Goal: Transaction & Acquisition: Purchase product/service

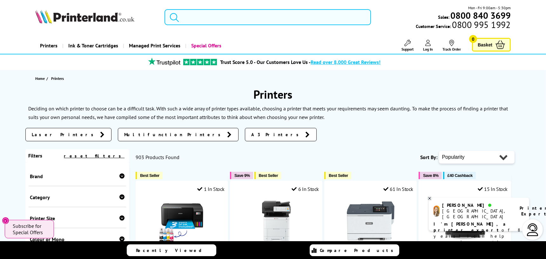
click at [199, 18] on input "search" at bounding box center [268, 17] width 207 height 16
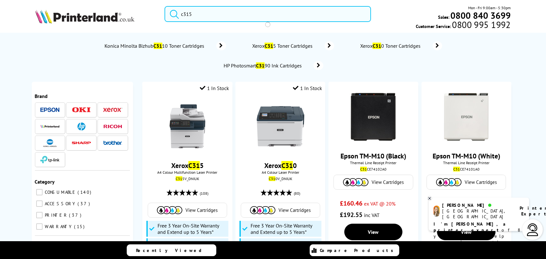
type input "c315"
click at [165, 6] on button "submit" at bounding box center [173, 13] width 16 height 14
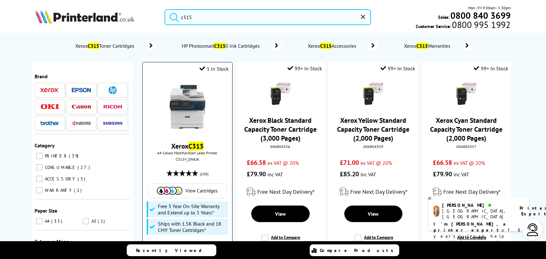
scroll to position [36, 0]
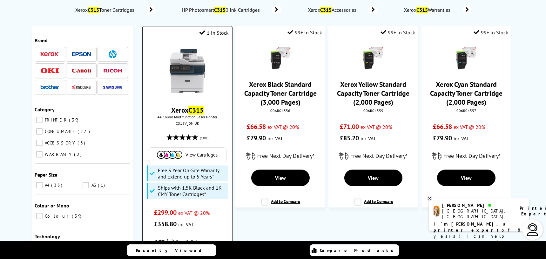
click at [188, 79] on img at bounding box center [188, 71] width 48 height 48
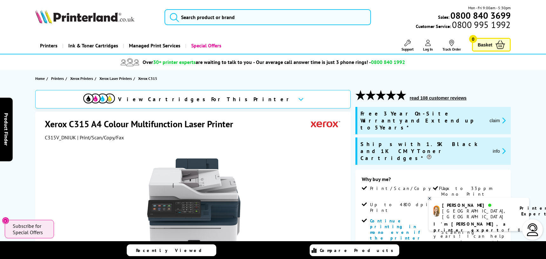
click at [496, 117] on button "claim" at bounding box center [498, 120] width 20 height 7
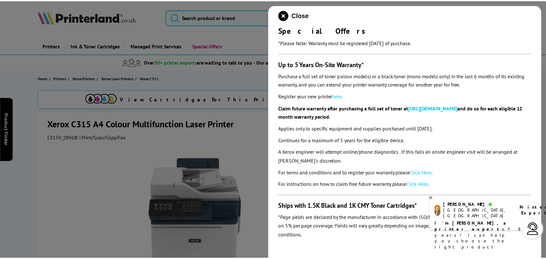
scroll to position [76, 0]
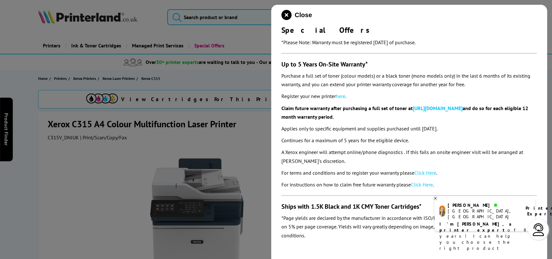
click at [238, 142] on div at bounding box center [276, 129] width 552 height 259
click at [289, 13] on icon "close modal" at bounding box center [286, 15] width 10 height 10
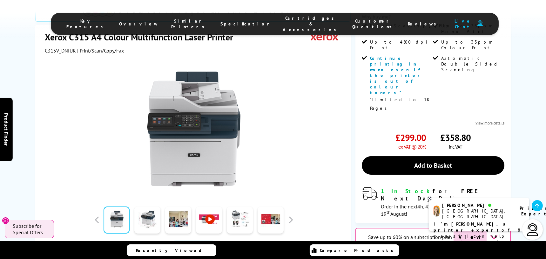
scroll to position [144, 0]
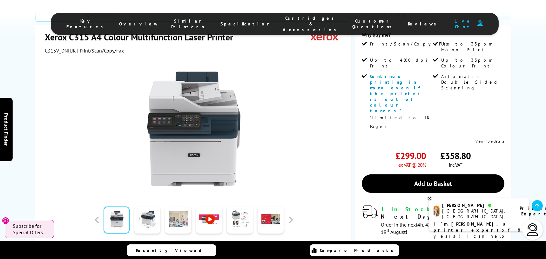
click at [179, 206] on link at bounding box center [178, 219] width 26 height 27
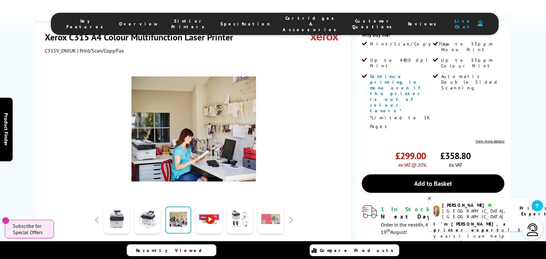
click at [270, 206] on link at bounding box center [271, 219] width 26 height 27
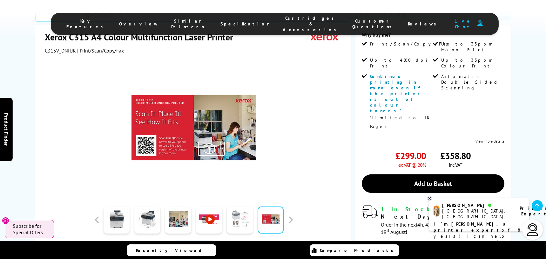
click at [241, 206] on link at bounding box center [240, 219] width 26 height 27
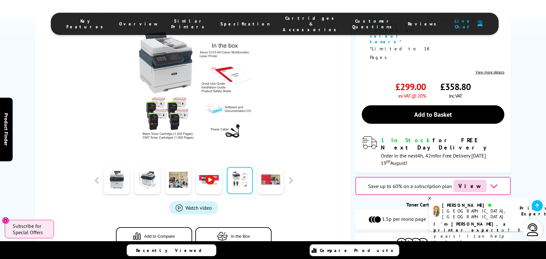
scroll to position [216, 0]
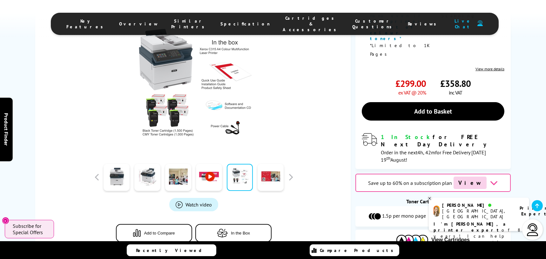
click at [228, 229] on icon "button" at bounding box center [222, 233] width 11 height 9
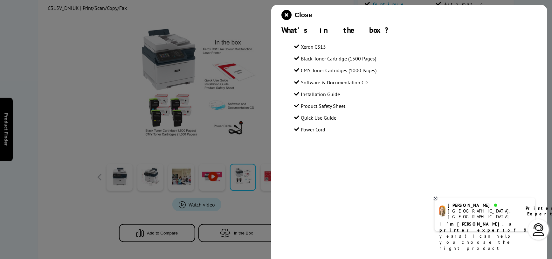
click at [286, 16] on icon "close modal" at bounding box center [286, 15] width 10 height 10
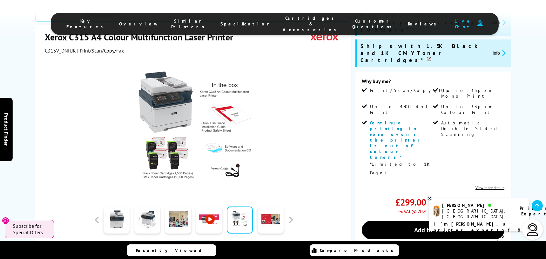
scroll to position [108, 0]
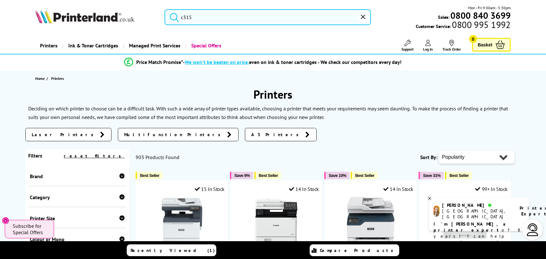
click at [232, 18] on input "c315" at bounding box center [268, 17] width 207 height 16
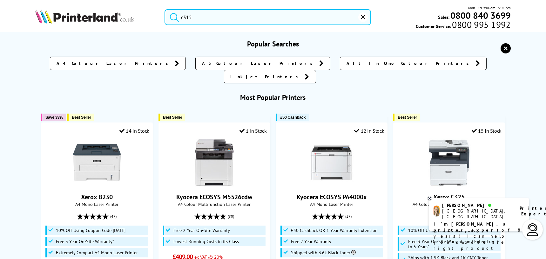
click at [175, 17] on icon "submit" at bounding box center [175, 17] width 10 height 10
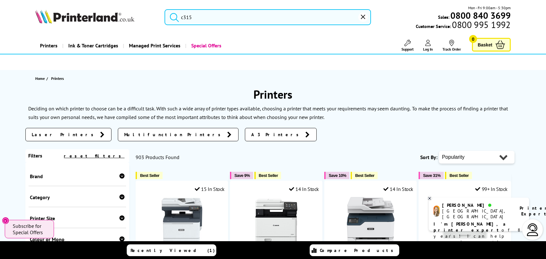
click at [206, 14] on input "c315" at bounding box center [268, 17] width 207 height 16
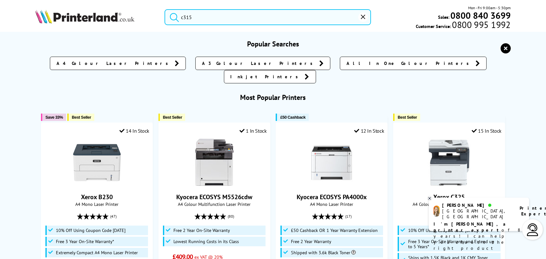
click at [206, 14] on input "c315" at bounding box center [268, 17] width 207 height 16
click at [172, 17] on icon "submit" at bounding box center [175, 17] width 10 height 10
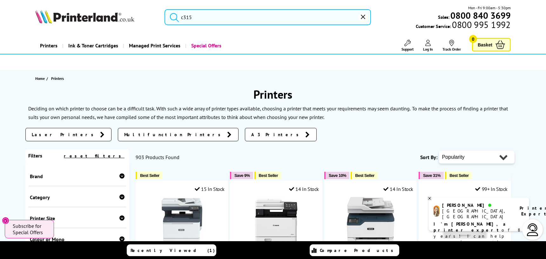
click at [172, 17] on icon "submit" at bounding box center [175, 17] width 10 height 10
click at [197, 16] on input "c315" at bounding box center [268, 17] width 207 height 16
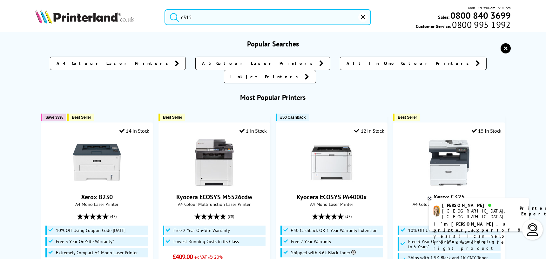
click at [165, 9] on button "submit" at bounding box center [173, 16] width 16 height 14
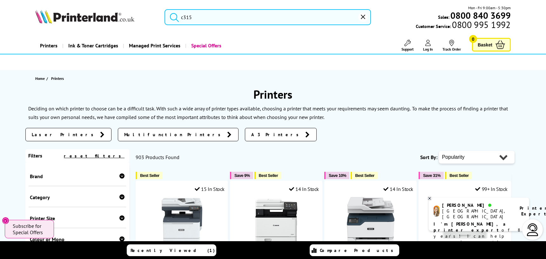
click at [63, 19] on div "c315 Mon - Fri 9:00am - 5:30pm Sales: 0800 840 3699 Customer Service: 0800 995 …" at bounding box center [273, 19] width 509 height 28
click at [172, 19] on icon "submit" at bounding box center [175, 17] width 10 height 10
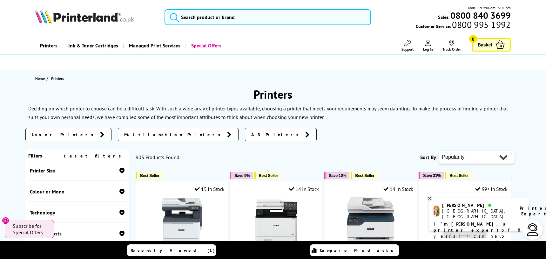
scroll to position [72, 0]
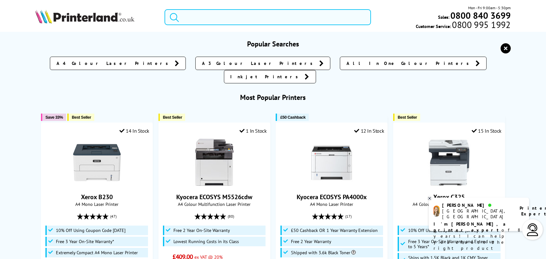
click at [200, 13] on input "search" at bounding box center [268, 17] width 207 height 16
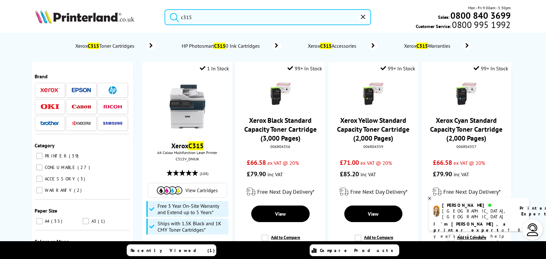
type input "c315"
click at [165, 9] on button "submit" at bounding box center [173, 16] width 16 height 14
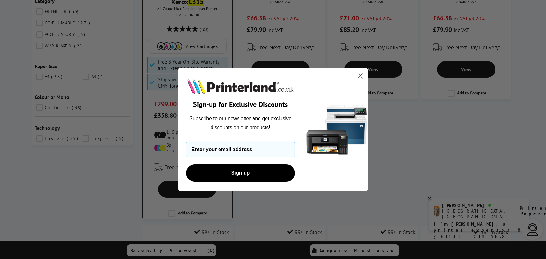
scroll to position [144, 0]
click at [362, 74] on icon "Close dialog" at bounding box center [360, 75] width 4 height 4
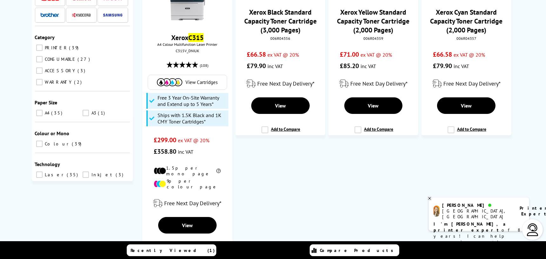
scroll to position [108, 0]
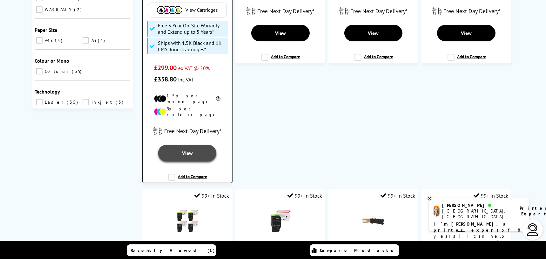
click at [181, 145] on link "View" at bounding box center [187, 153] width 58 height 17
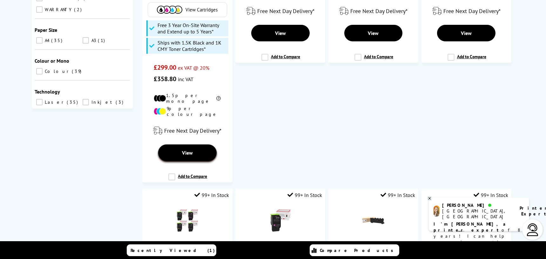
scroll to position [180, 0]
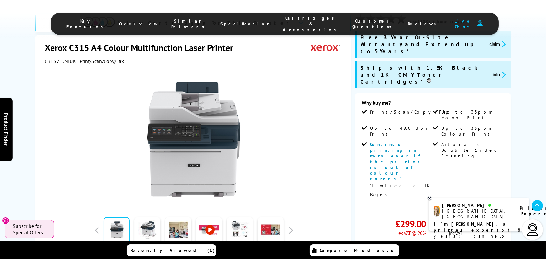
scroll to position [108, 0]
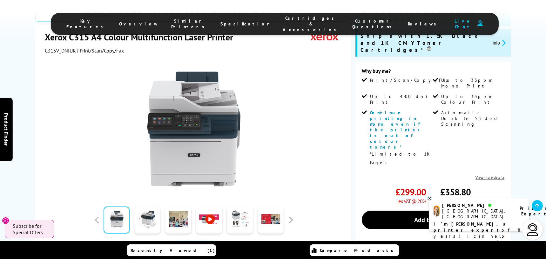
click at [486, 210] on div "[PERSON_NAME], [GEOGRAPHIC_DATA] Printer Expert" at bounding box center [479, 210] width 91 height 17
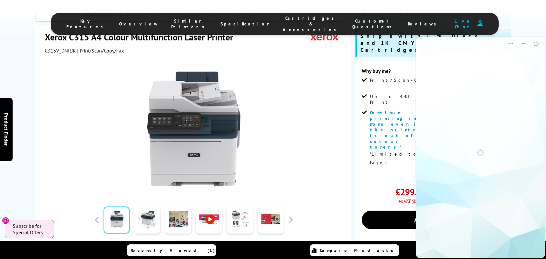
scroll to position [0, 0]
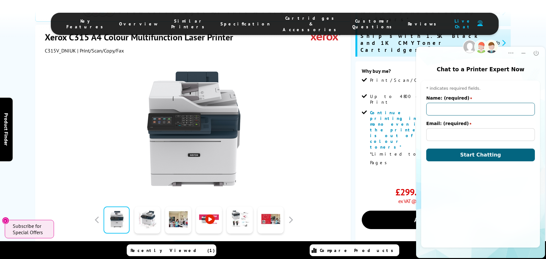
click at [443, 104] on input "Name: (required)" at bounding box center [480, 109] width 109 height 13
type input "James Holland"
type input "enquiries@jhsracing.co.uk"
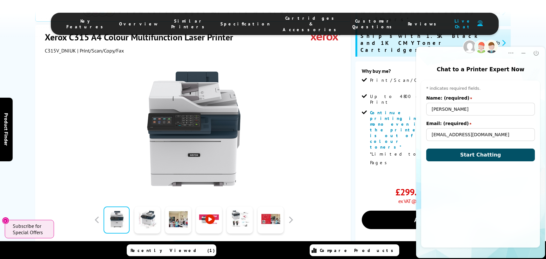
click at [473, 154] on span "Start Chatting" at bounding box center [480, 155] width 41 height 6
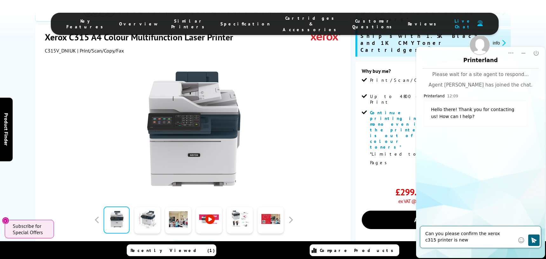
type textarea "Can you please confirm the xerox c315 printer is new ."
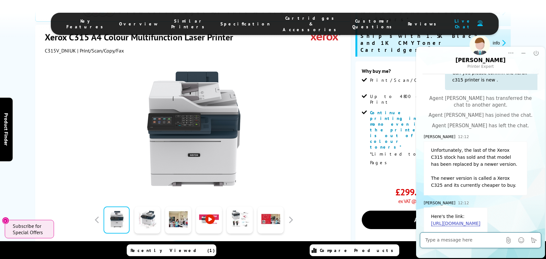
scroll to position [93, 0]
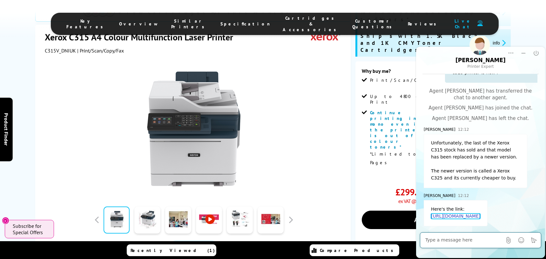
click link "https://www.printerland.co.uk/product/xerox-c325/160085"
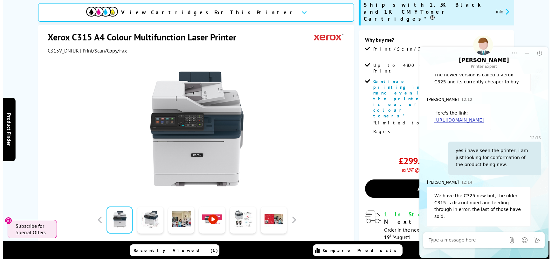
scroll to position [144, 0]
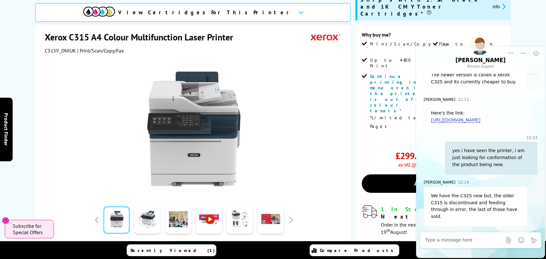
click at [440, 239] on textarea at bounding box center [463, 240] width 77 height 6
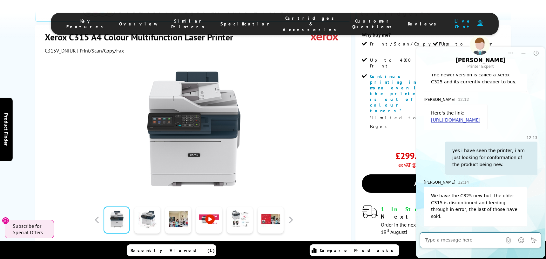
drag, startPoint x: 402, startPoint y: 117, endPoint x: 348, endPoint y: 136, distance: 57.7
click at [402, 174] on link "Add to Basket" at bounding box center [433, 183] width 143 height 18
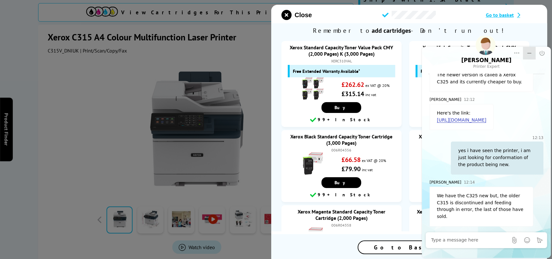
click at [529, 51] on icon "Minimize" at bounding box center [529, 53] width 6 height 6
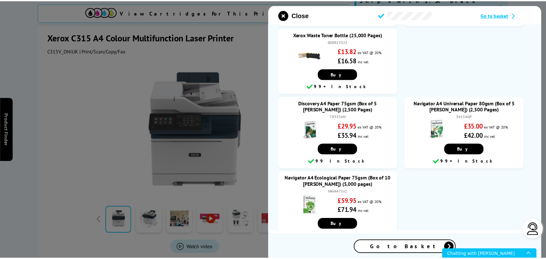
scroll to position [501, 0]
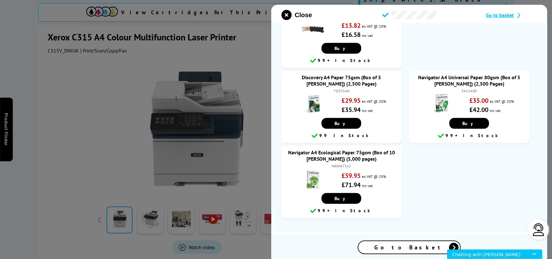
click at [250, 37] on div at bounding box center [276, 129] width 552 height 259
click at [287, 16] on icon "close modal" at bounding box center [286, 15] width 10 height 10
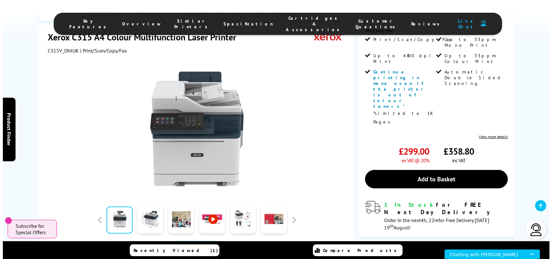
scroll to position [181, 0]
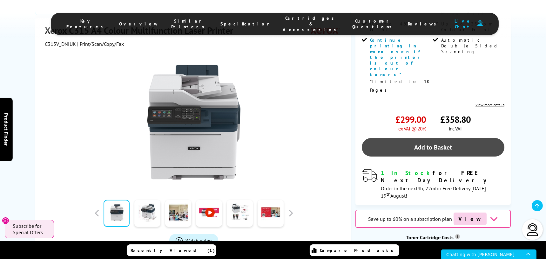
click at [429, 138] on link "Add to Basket" at bounding box center [433, 147] width 143 height 18
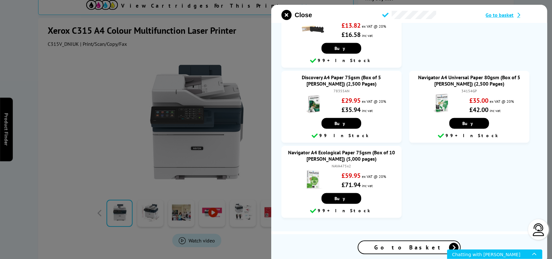
scroll to position [503, 0]
click at [506, 14] on span "Go to basket" at bounding box center [500, 15] width 28 height 6
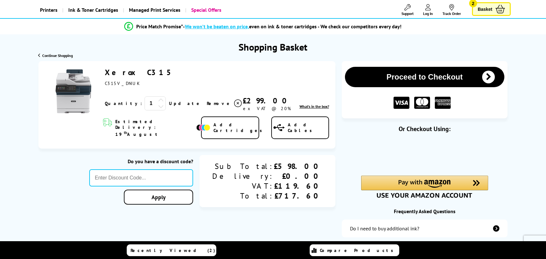
scroll to position [36, 0]
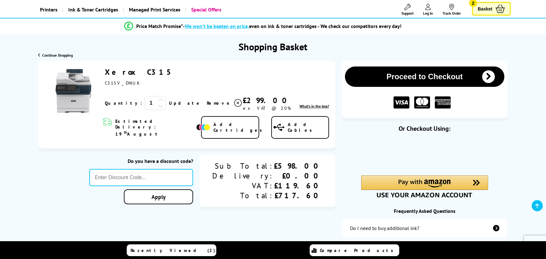
click at [169, 102] on link "Update" at bounding box center [185, 103] width 33 height 6
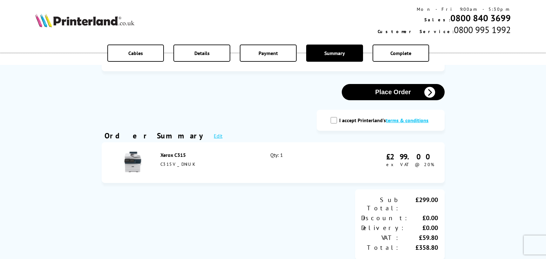
scroll to position [36, 0]
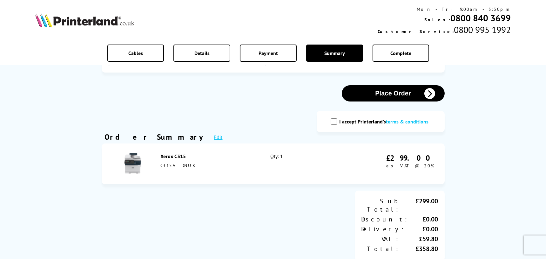
click at [333, 121] on input "I accept Printerland's terms & conditions" at bounding box center [334, 121] width 6 height 6
checkbox input "true"
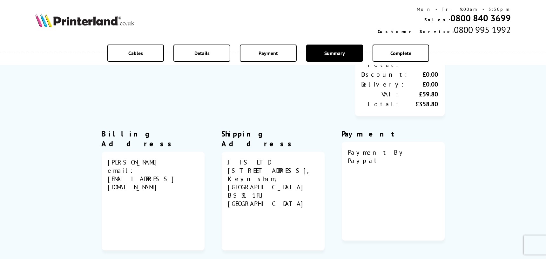
scroll to position [0, 0]
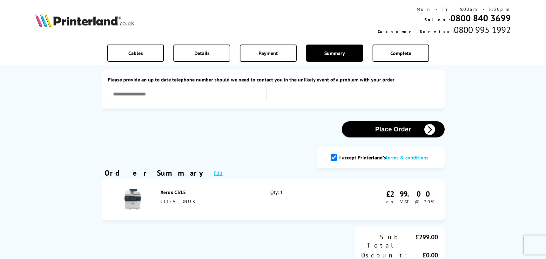
click at [390, 129] on button "Place Order" at bounding box center [393, 129] width 103 height 16
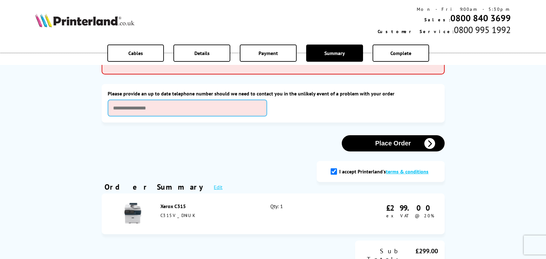
scroll to position [36, 0]
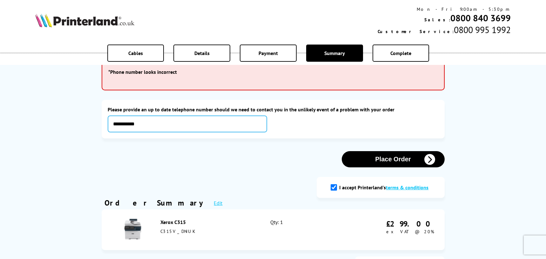
type input "**********"
click at [404, 156] on button "Place Order" at bounding box center [393, 159] width 103 height 16
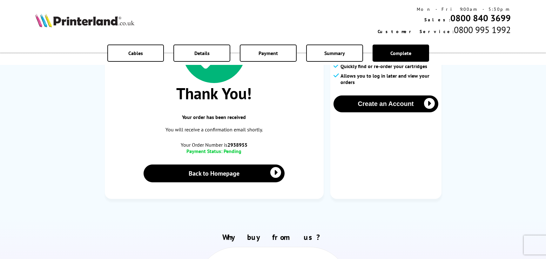
scroll to position [72, 0]
